Goal: Transaction & Acquisition: Purchase product/service

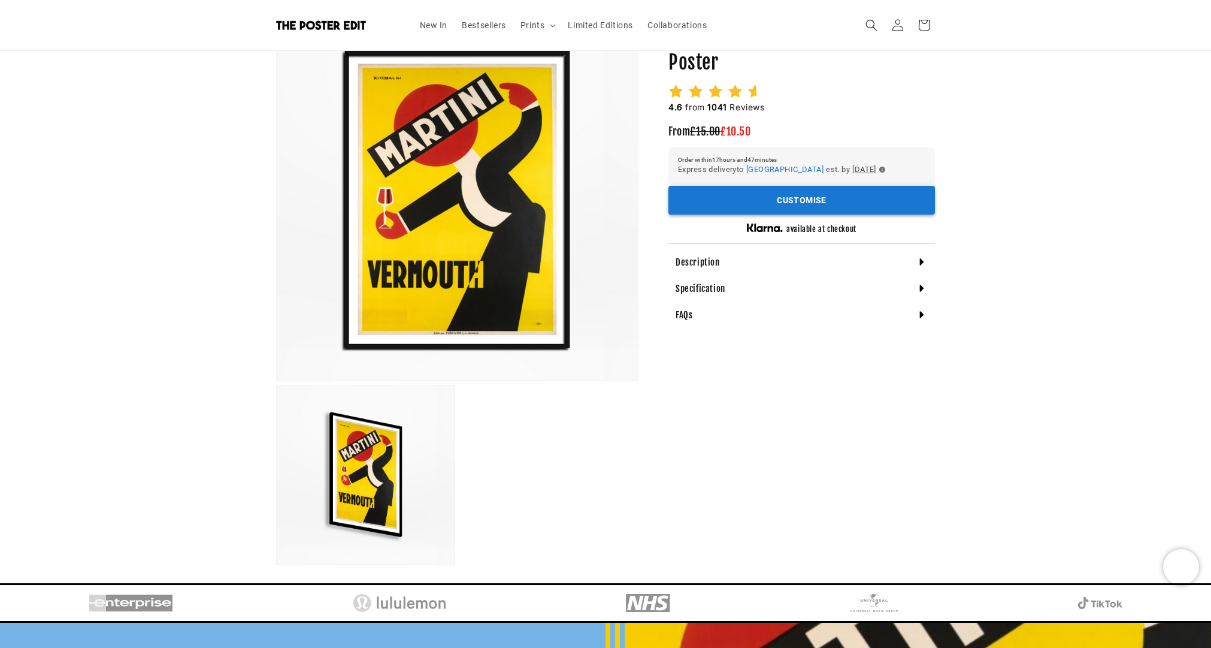
scroll to position [136, 0]
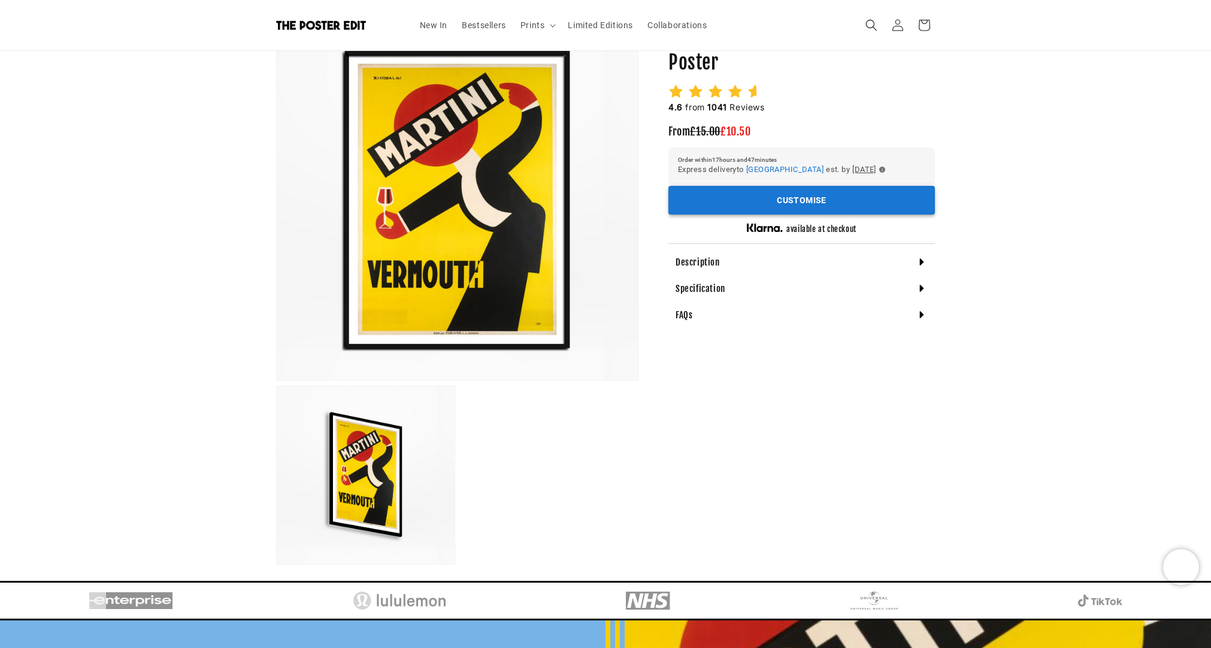
click at [778, 200] on button "Customise" at bounding box center [802, 200] width 267 height 29
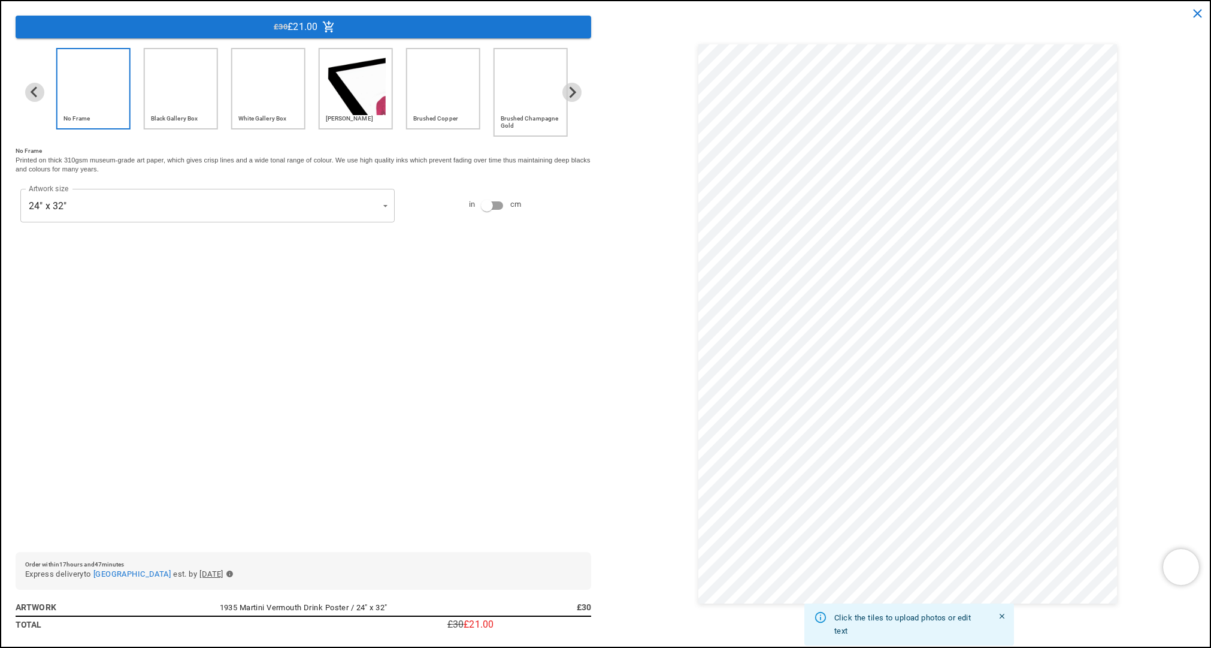
scroll to position [0, 234]
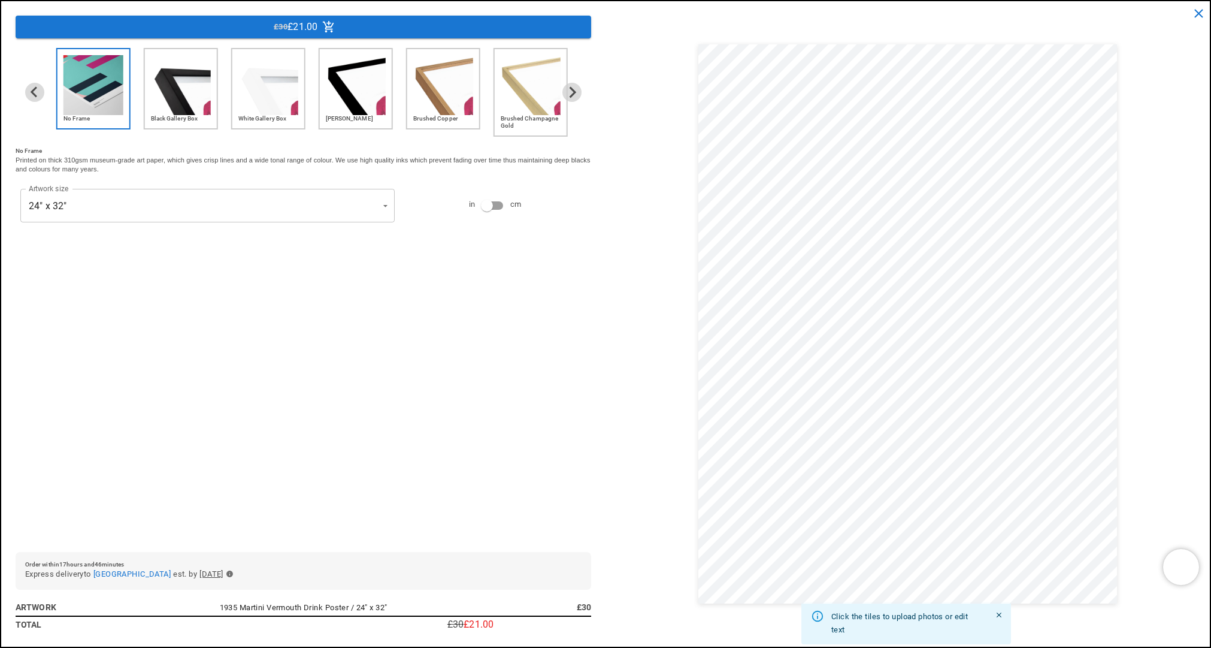
click at [433, 102] on img "5 of 6" at bounding box center [443, 85] width 60 height 60
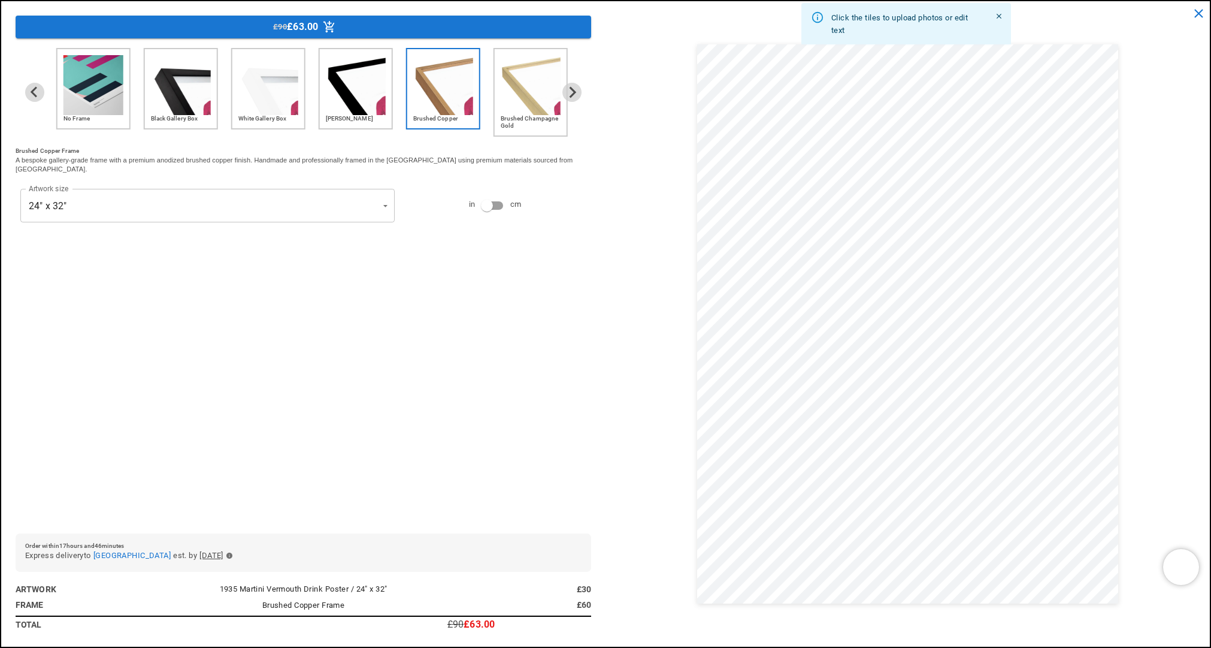
scroll to position [0, 467]
click at [499, 107] on div "Brushed Champagne Gold" at bounding box center [531, 92] width 74 height 89
click at [571, 88] on icon "Next slide" at bounding box center [573, 92] width 7 height 11
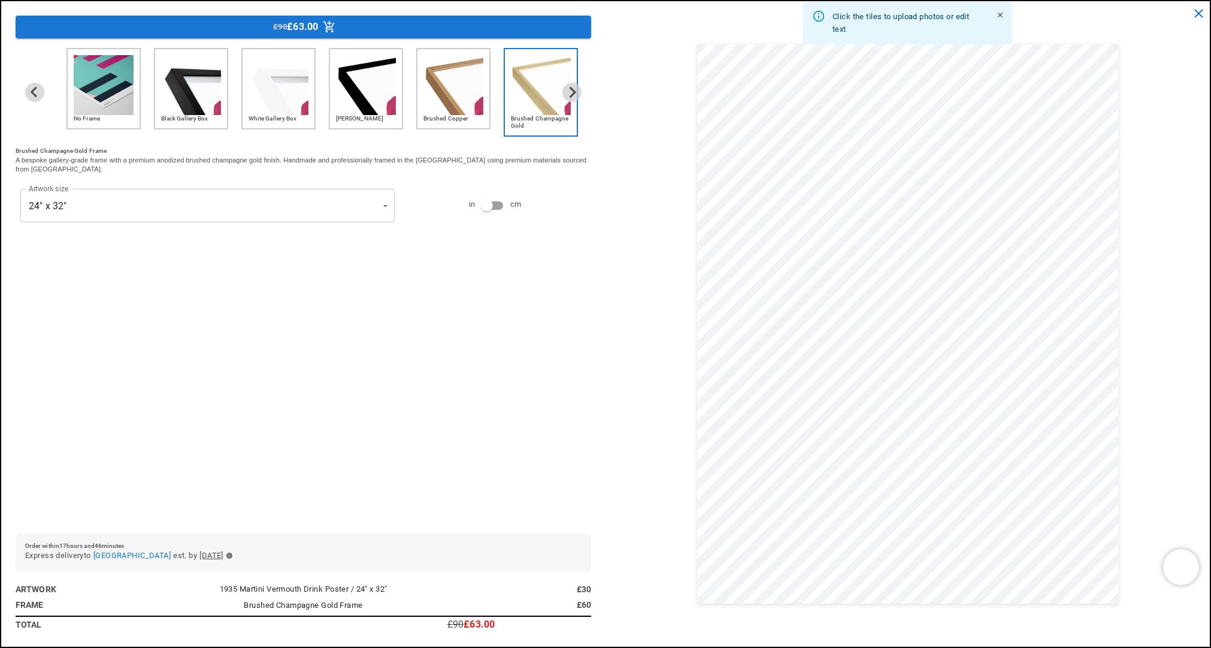
click at [125, 98] on img "1 of 6" at bounding box center [104, 85] width 60 height 60
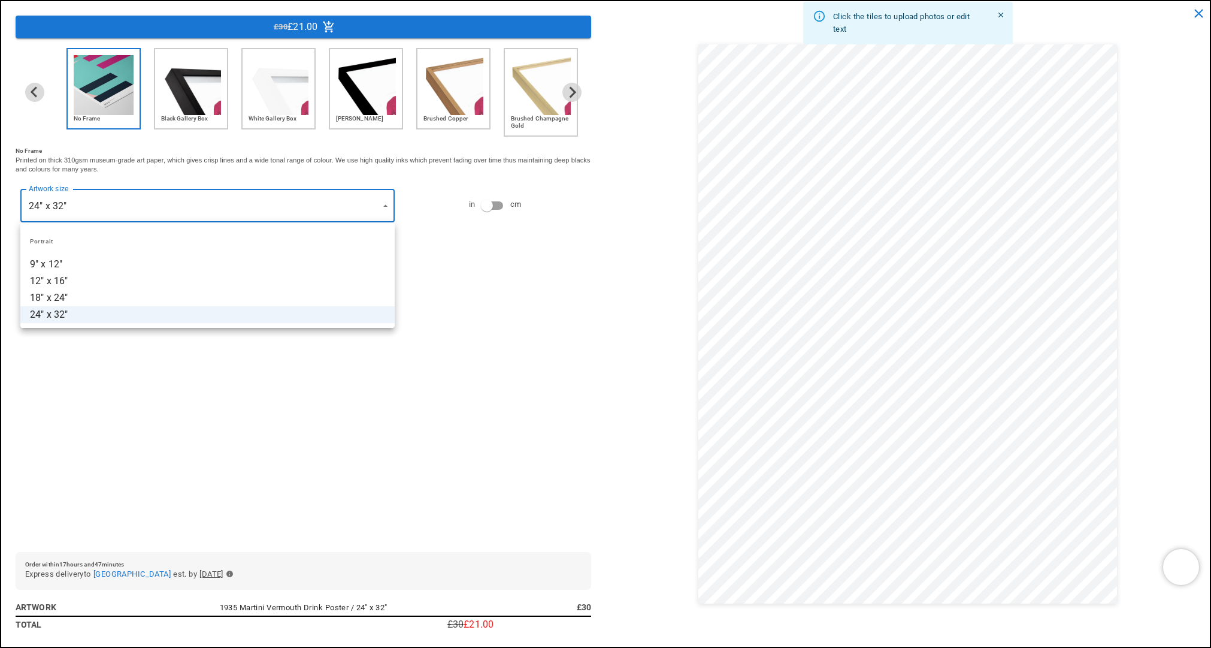
click at [146, 203] on div at bounding box center [605, 324] width 1211 height 648
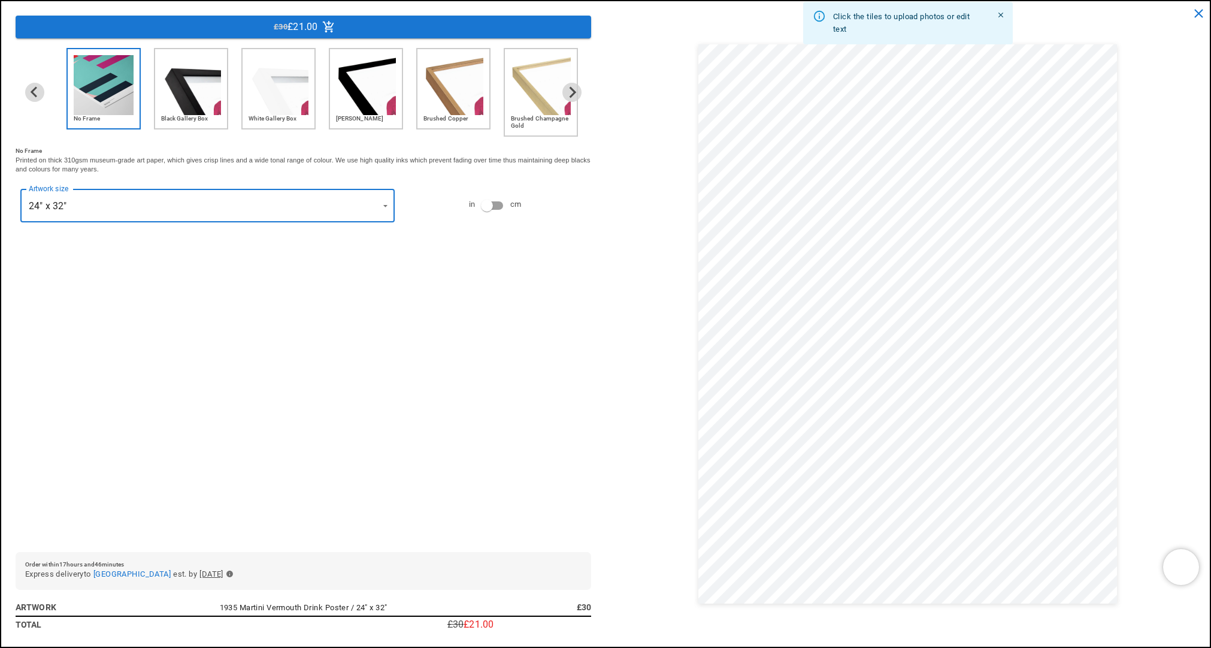
scroll to position [0, 467]
type input "**********"
click at [412, 381] on div "**********" at bounding box center [304, 295] width 576 height 494
click at [573, 86] on icon "Next slide" at bounding box center [571, 91] width 11 height 11
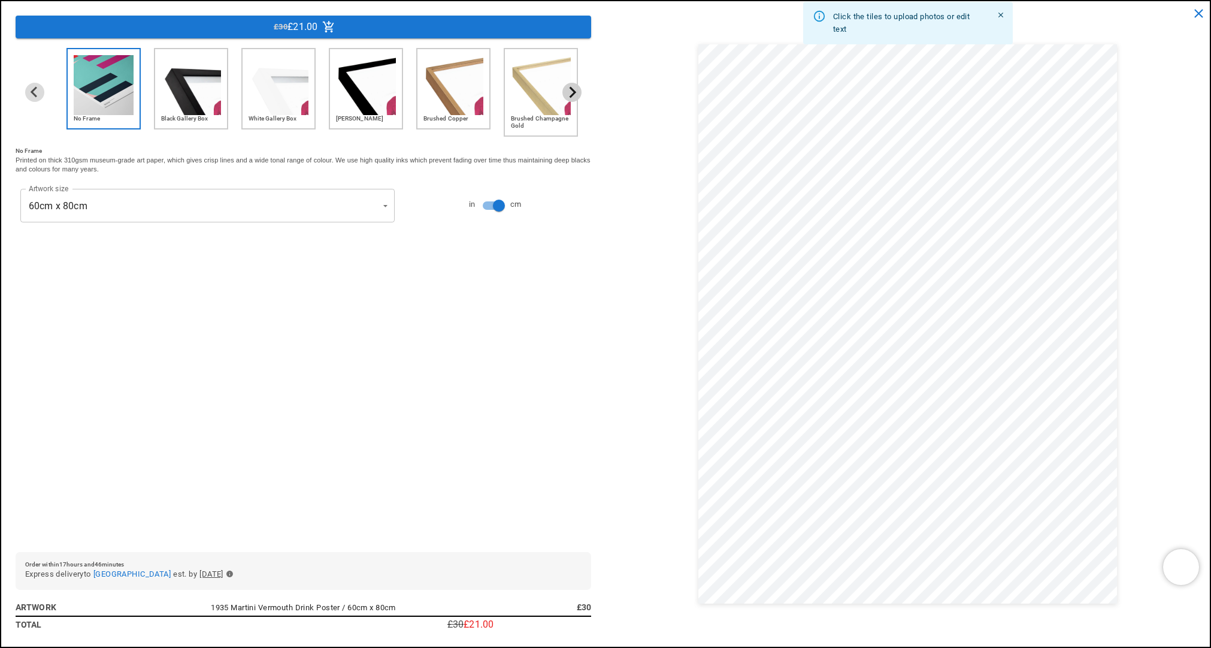
scroll to position [0, 234]
click at [26, 86] on button "Previous slide" at bounding box center [34, 92] width 19 height 19
click at [1201, 13] on icon "close" at bounding box center [1199, 13] width 15 height 15
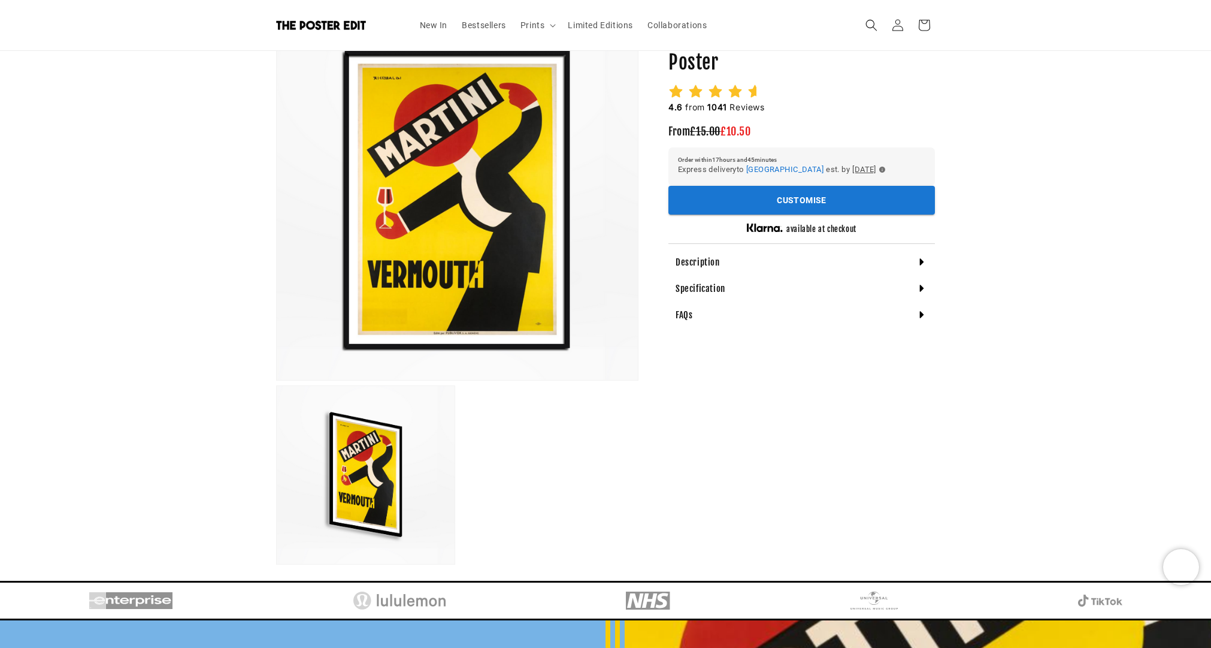
click at [713, 258] on h4 "Description" at bounding box center [698, 262] width 44 height 12
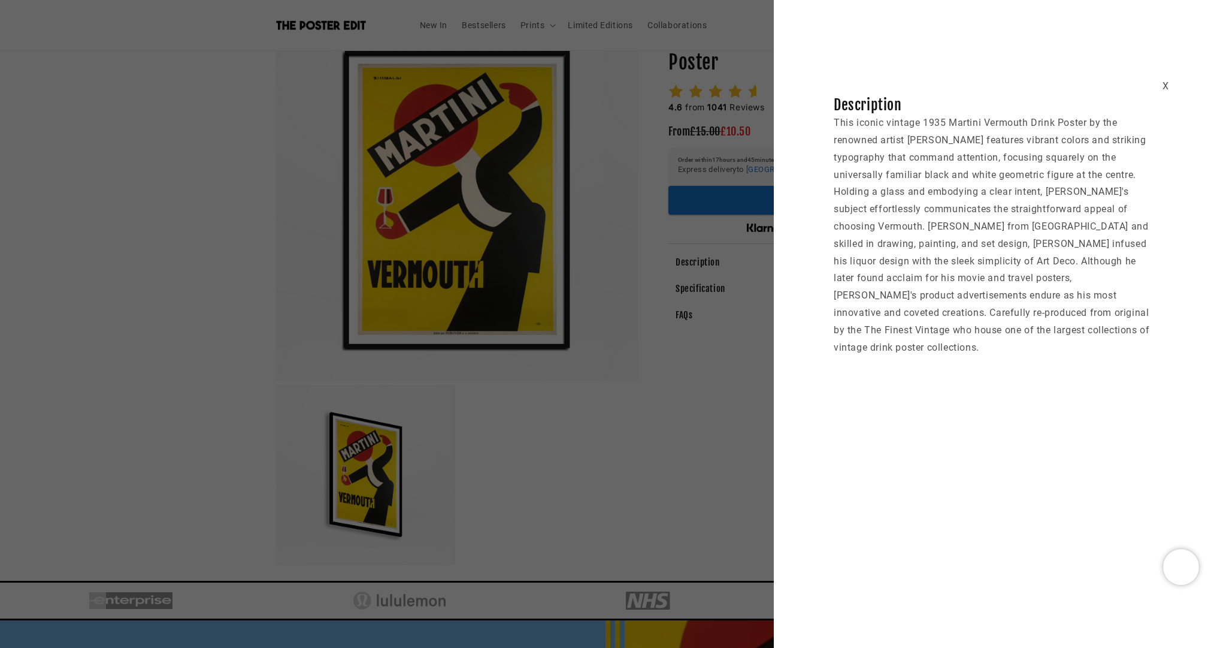
click at [702, 285] on div "X Description This iconic vintage 1935 Martini Vermouth Drink Poster by the ren…" at bounding box center [605, 324] width 1211 height 648
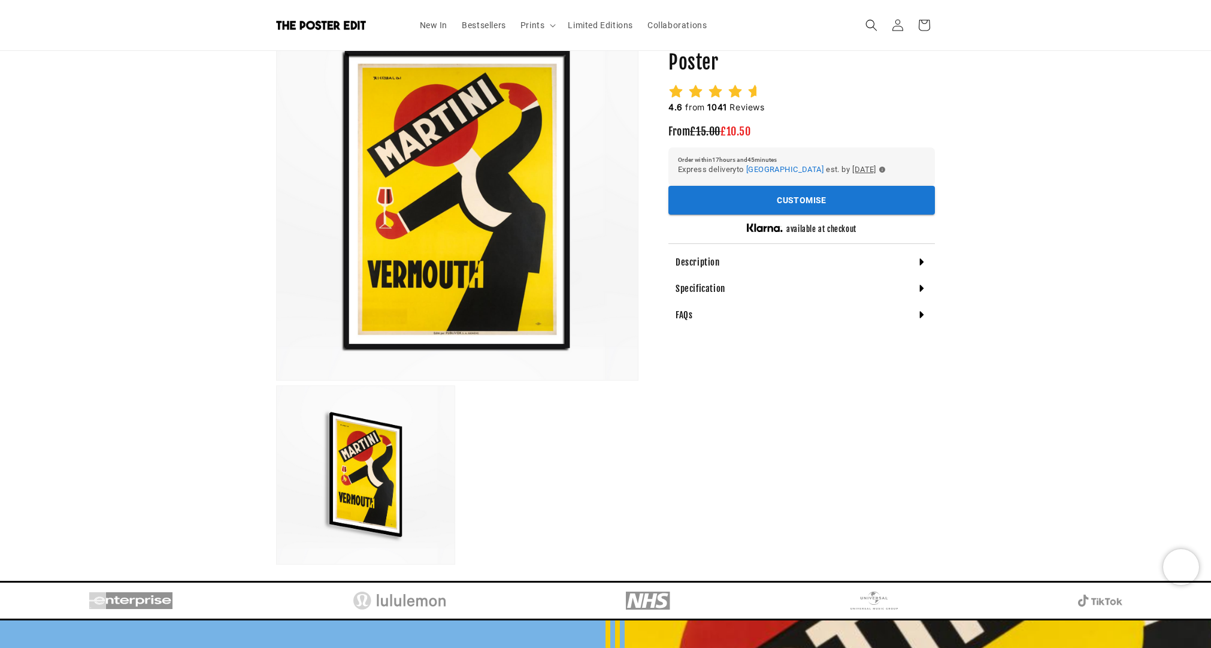
click at [715, 285] on h4 "Specification" at bounding box center [701, 288] width 50 height 12
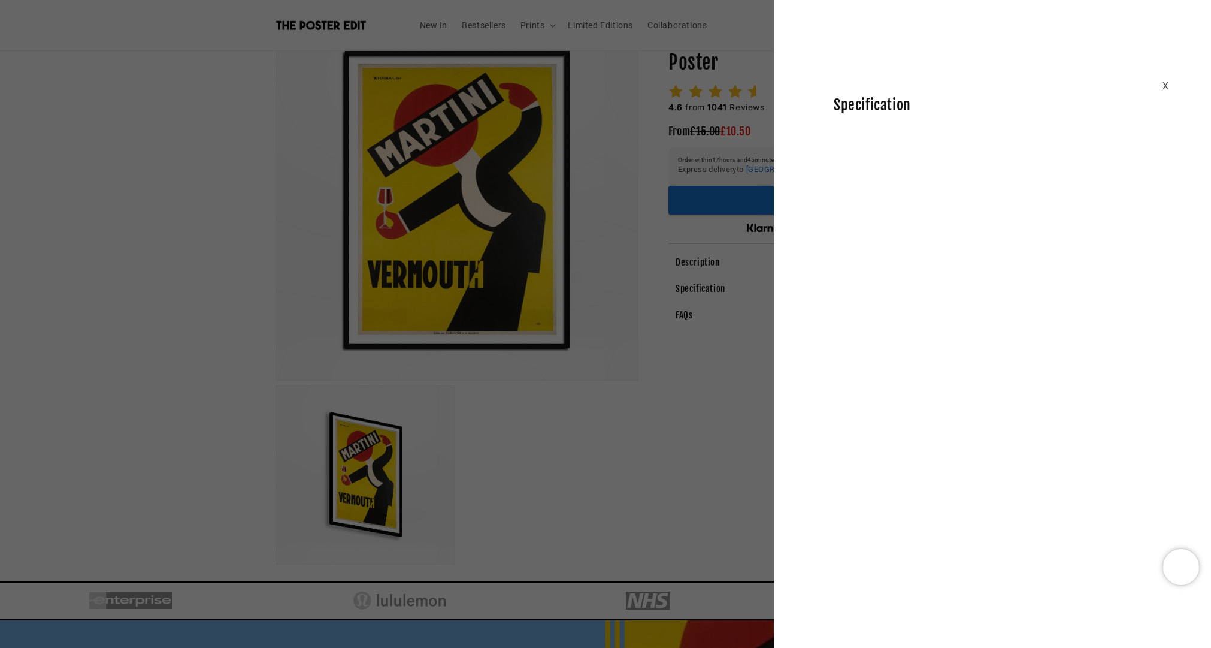
scroll to position [0, 234]
click at [702, 300] on div "X Specification" at bounding box center [605, 324] width 1211 height 648
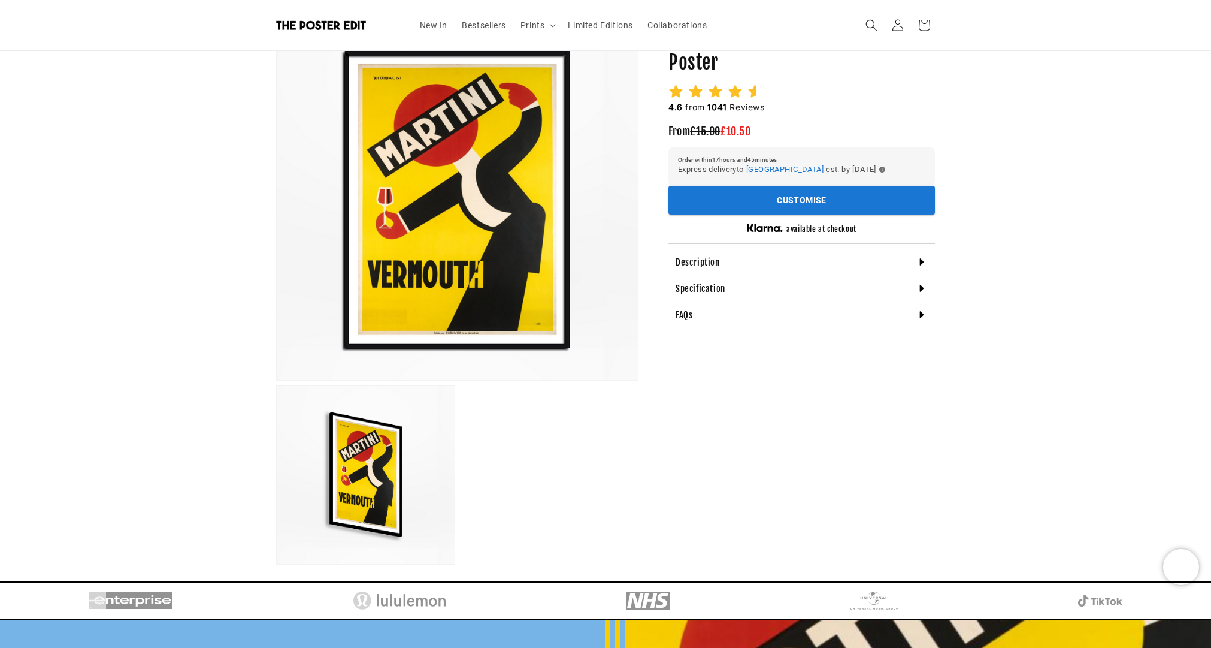
click at [695, 312] on div "FAQs" at bounding box center [802, 314] width 267 height 26
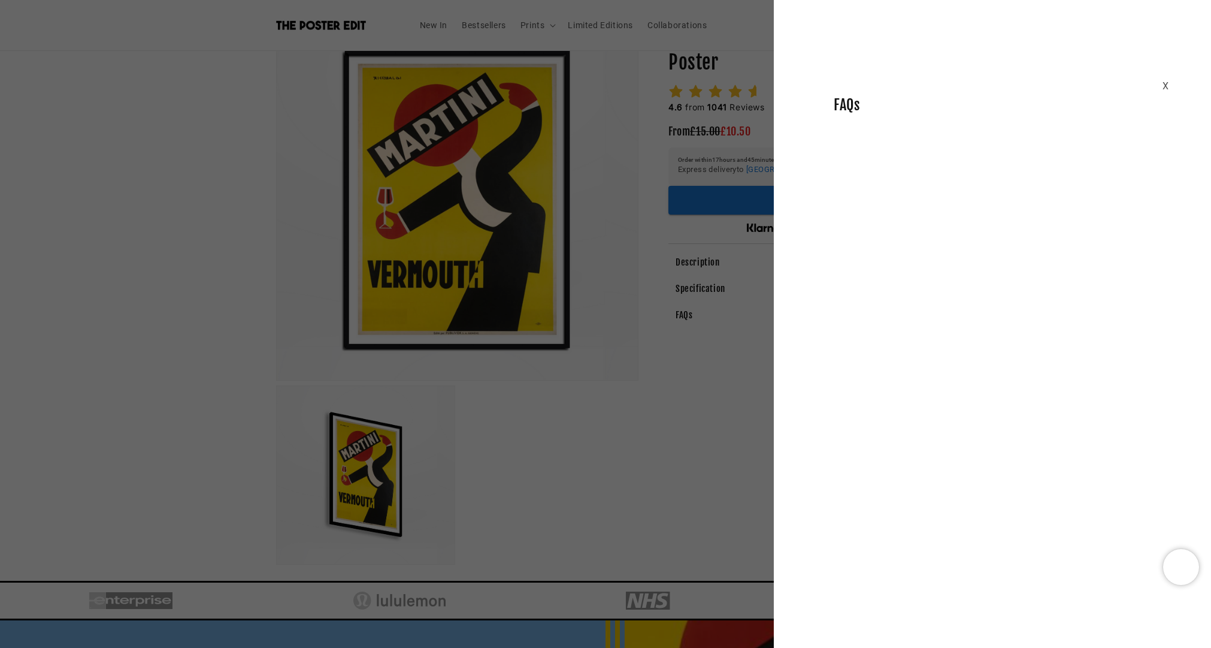
click at [1147, 84] on div "X FAQs" at bounding box center [992, 75] width 437 height 78
click at [1161, 84] on div "X FAQs" at bounding box center [992, 75] width 437 height 78
click at [1171, 86] on div "X FAQs" at bounding box center [992, 75] width 437 height 78
click at [1174, 84] on div "X FAQs" at bounding box center [992, 75] width 437 height 78
click at [1164, 86] on div "X" at bounding box center [1166, 86] width 7 height 17
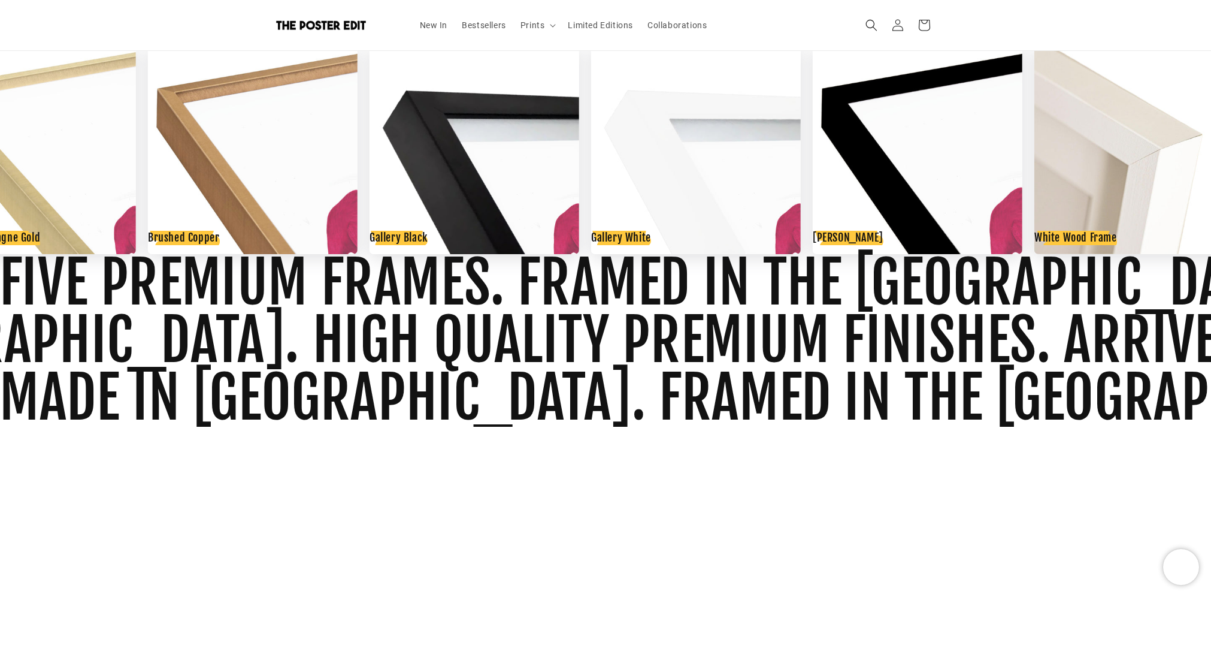
scroll to position [1463, 0]
